Goal: Obtain resource: Obtain resource

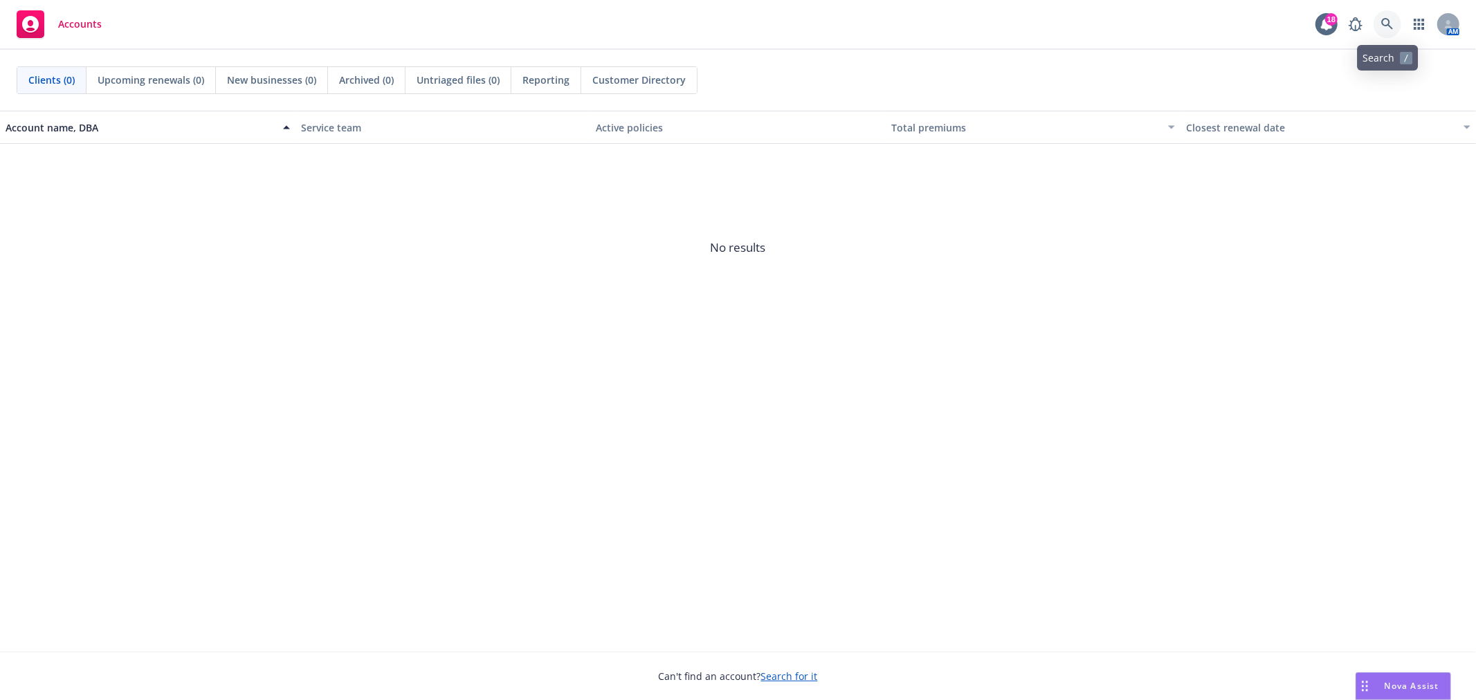
click at [1386, 24] on icon at bounding box center [1387, 24] width 12 height 12
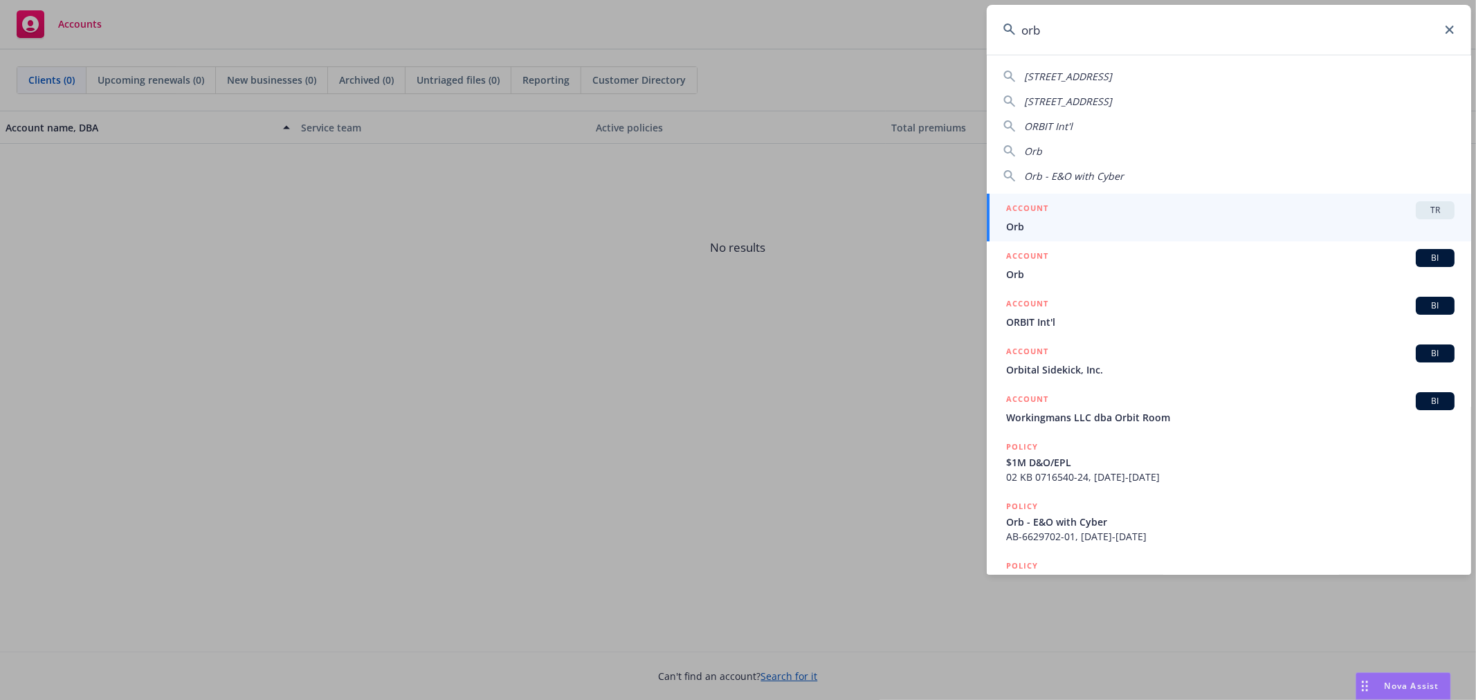
type input "orb"
click at [1243, 213] on div "ACCOUNT TR" at bounding box center [1230, 210] width 448 height 18
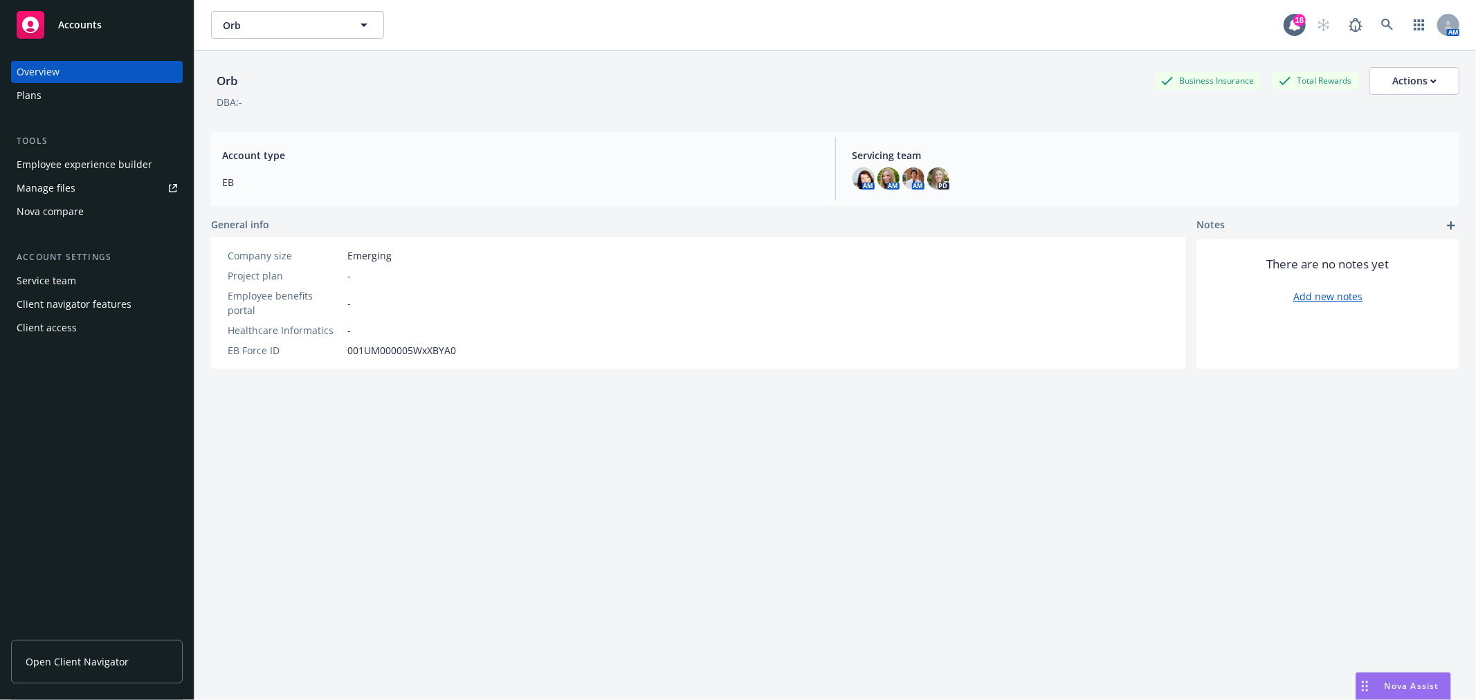
click at [114, 84] on div "Plans" at bounding box center [97, 95] width 161 height 22
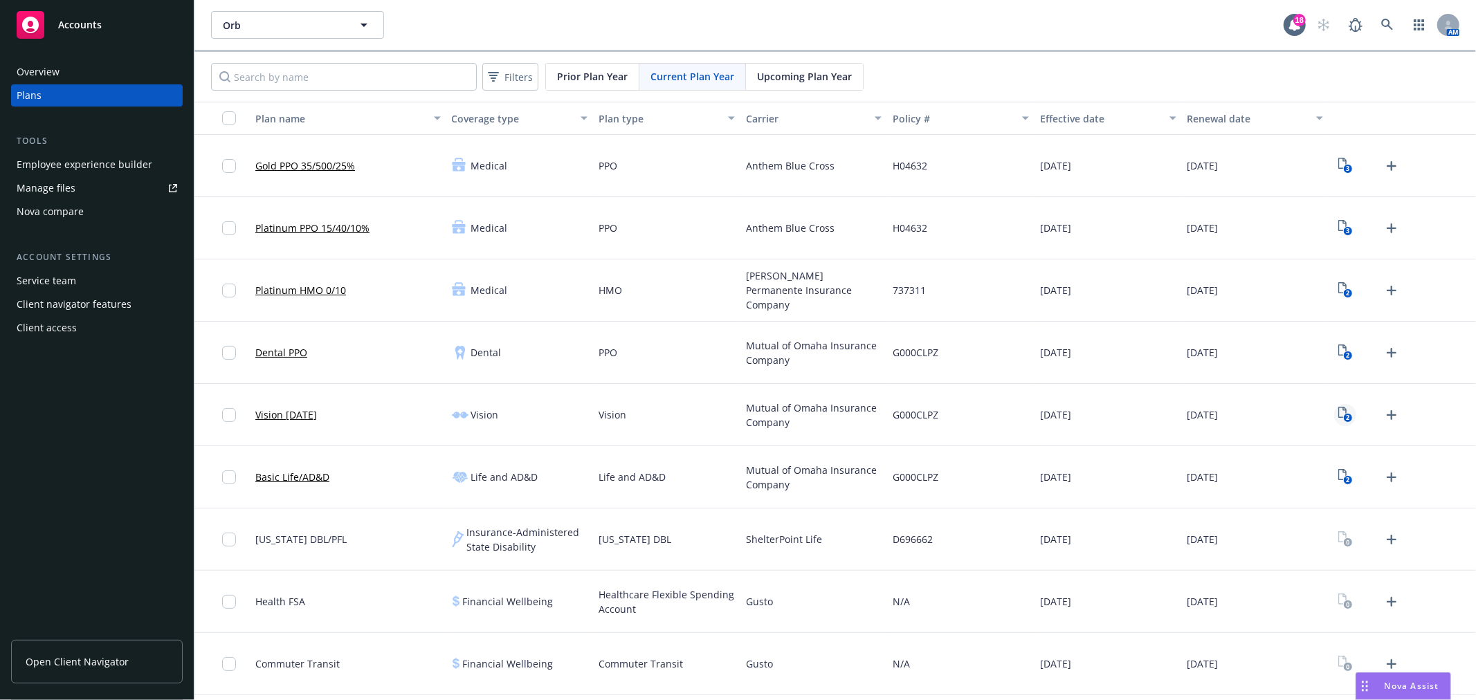
click at [1339, 414] on icon "2" at bounding box center [1346, 415] width 15 height 16
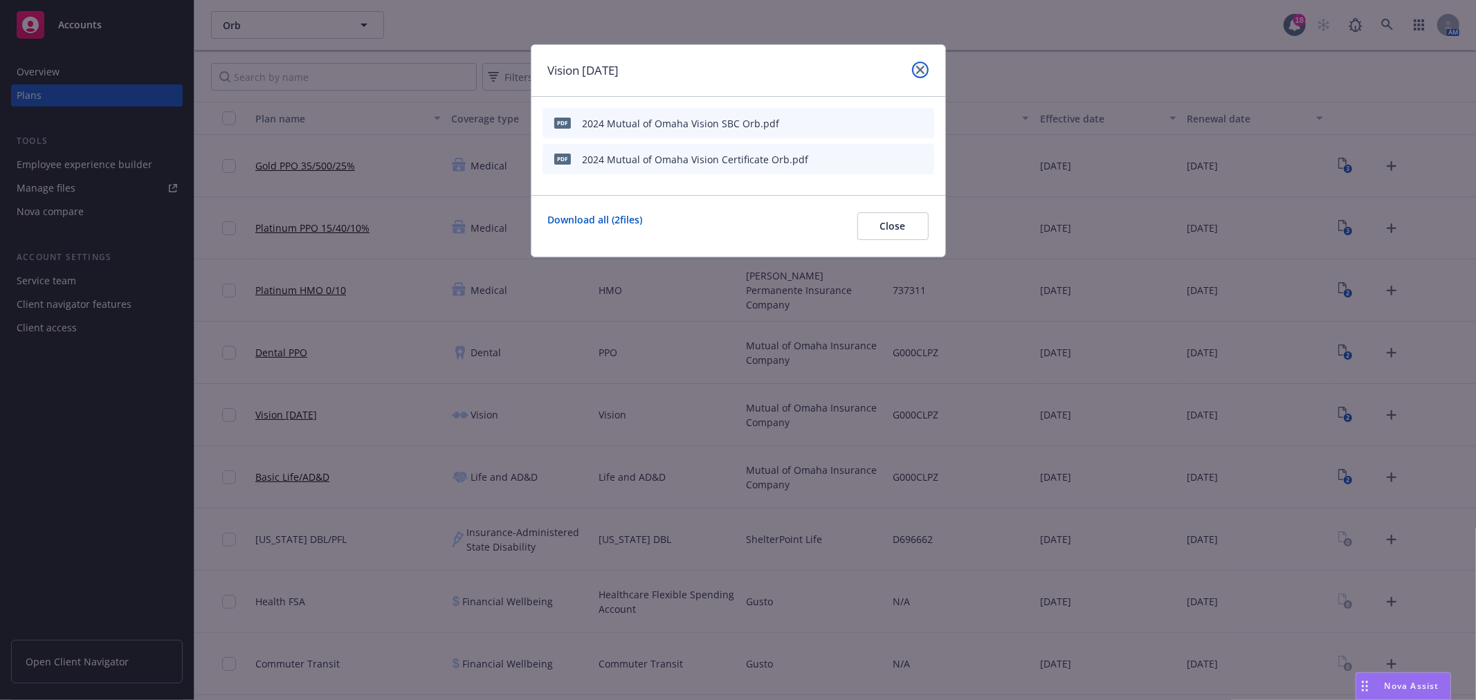
click at [917, 68] on icon "close" at bounding box center [920, 70] width 8 height 8
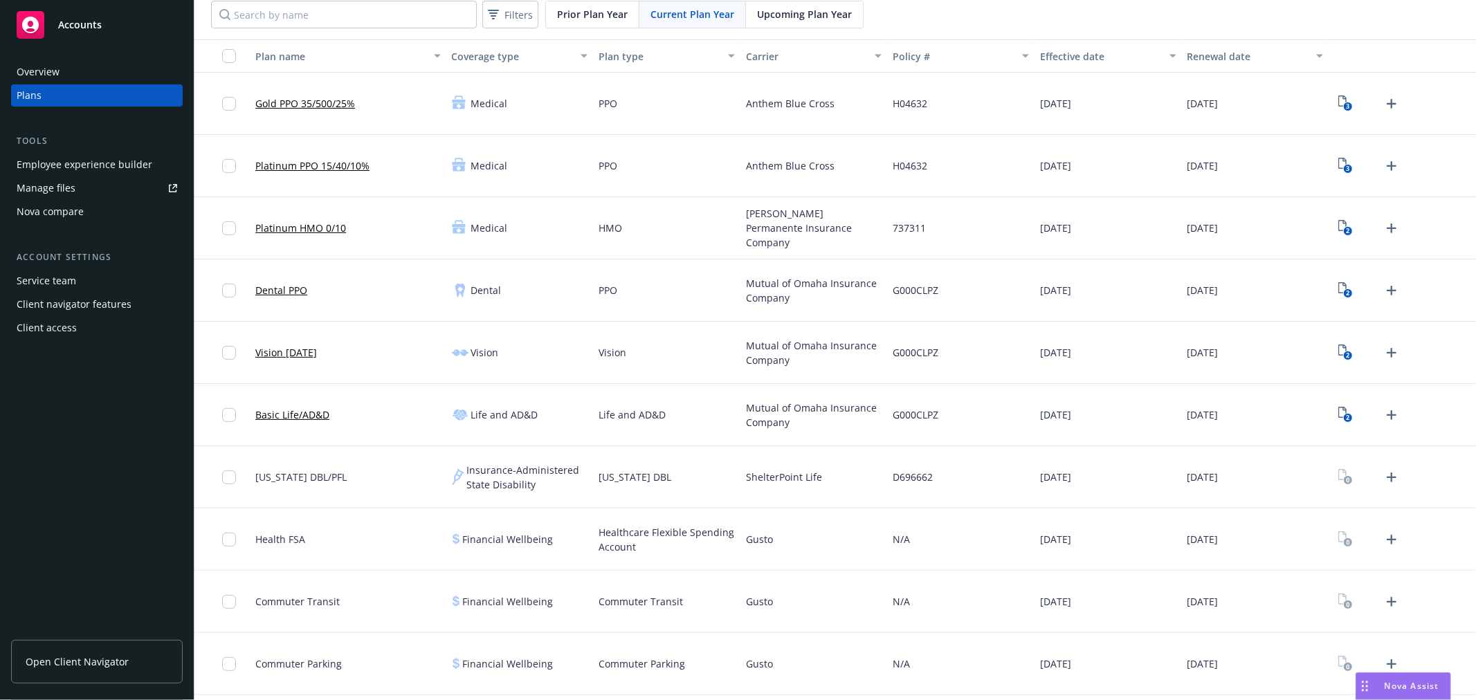
scroll to position [120, 0]
